Goal: Use online tool/utility: Utilize a website feature to perform a specific function

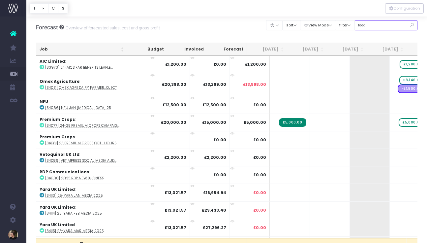
click at [386, 23] on input "feed" at bounding box center [386, 25] width 63 height 10
drag, startPoint x: 393, startPoint y: 24, endPoint x: 326, endPoint y: 24, distance: 67.7
click at [326, 24] on div "Clear Filters Hide [DATE] [DATE] [DATE] [DATE] [DATE] [DATE] [DATE] [DATE] [DAT…" at bounding box center [342, 25] width 151 height 14
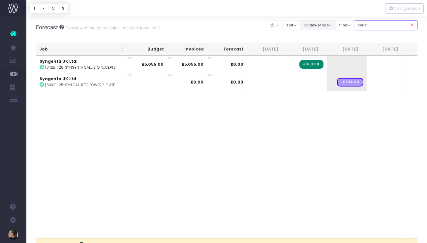
type input "callisto"
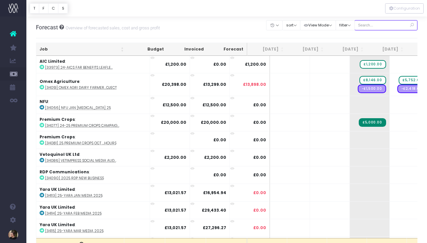
click at [378, 27] on input "text" at bounding box center [386, 25] width 63 height 10
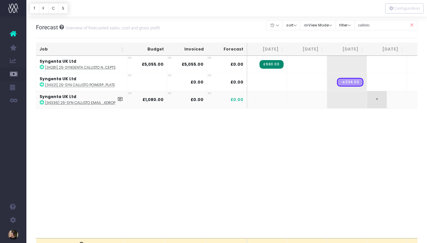
click at [378, 99] on span "+" at bounding box center [377, 99] width 20 height 17
click at [358, 144] on body "Oh my... this is bad. wayahead wasn't able to load this page. Please contact su…" at bounding box center [213, 121] width 427 height 243
click at [382, 24] on input "callisto" at bounding box center [386, 25] width 63 height 10
drag, startPoint x: 384, startPoint y: 24, endPoint x: 360, endPoint y: 24, distance: 23.1
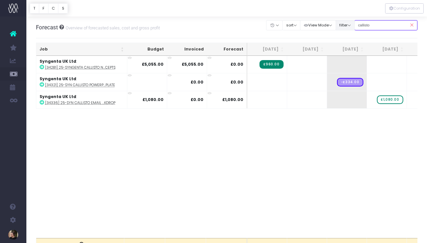
click at [361, 24] on div "Clear Filters Hide Jul 2025 Aug 2025 Sep 2025 Oct 2025 Nov 2025 Dec 2025 Jan 20…" at bounding box center [342, 25] width 151 height 14
type input "aic"
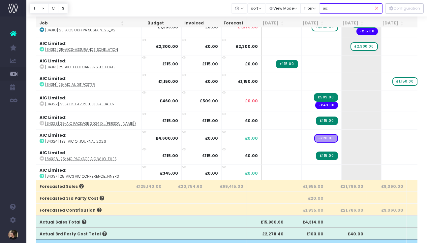
scroll to position [53, 0]
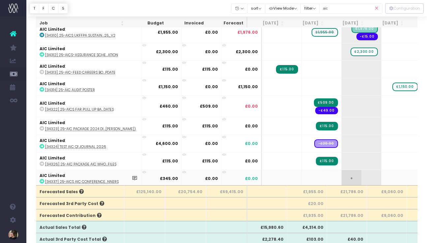
click at [342, 174] on span "+" at bounding box center [352, 178] width 20 height 17
click at [377, 176] on body "Oh my... this is bad. wayahead wasn't able to load this page. Please contact su…" at bounding box center [213, 68] width 427 height 243
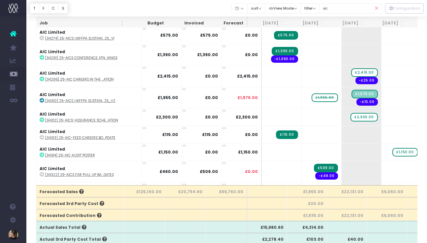
scroll to position [630, 0]
